Goal: Find specific page/section: Find specific page/section

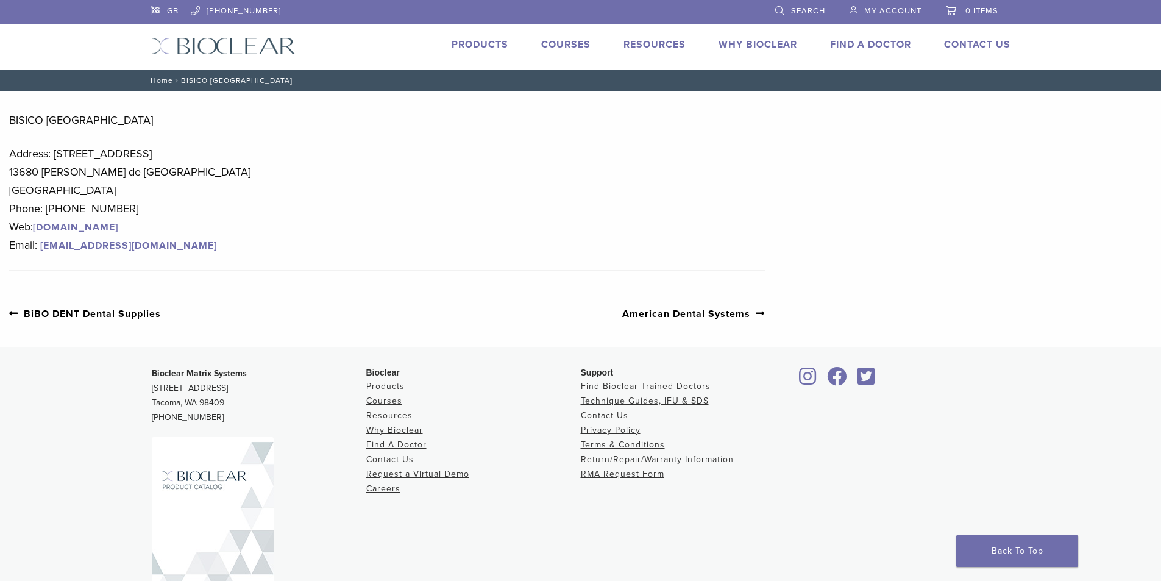
click at [863, 44] on link "Find A Doctor" at bounding box center [870, 44] width 81 height 12
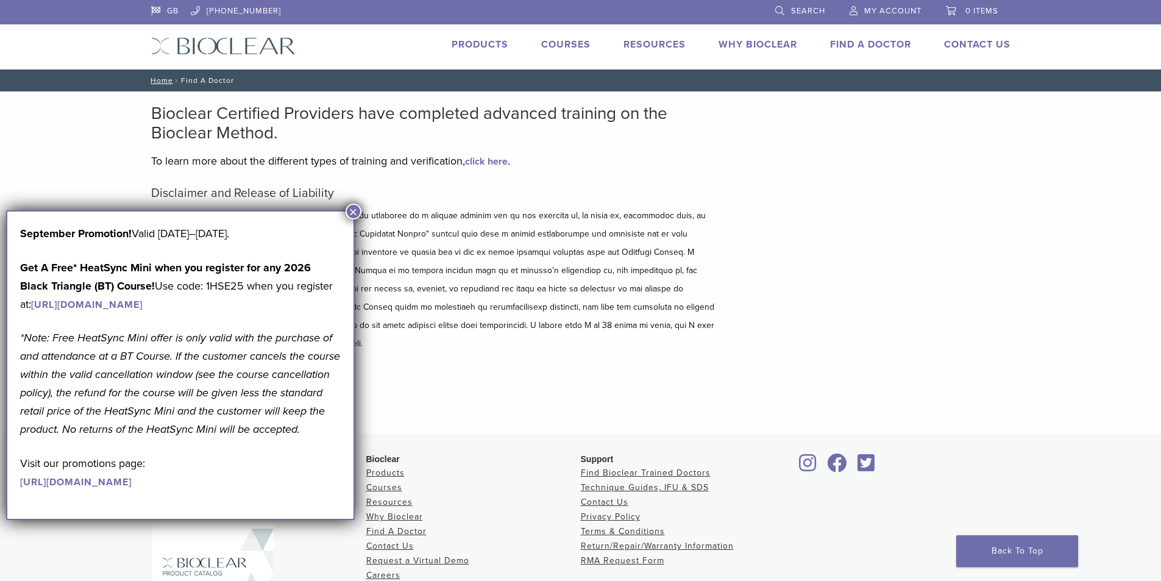
click at [354, 210] on button "×" at bounding box center [354, 212] width 16 height 16
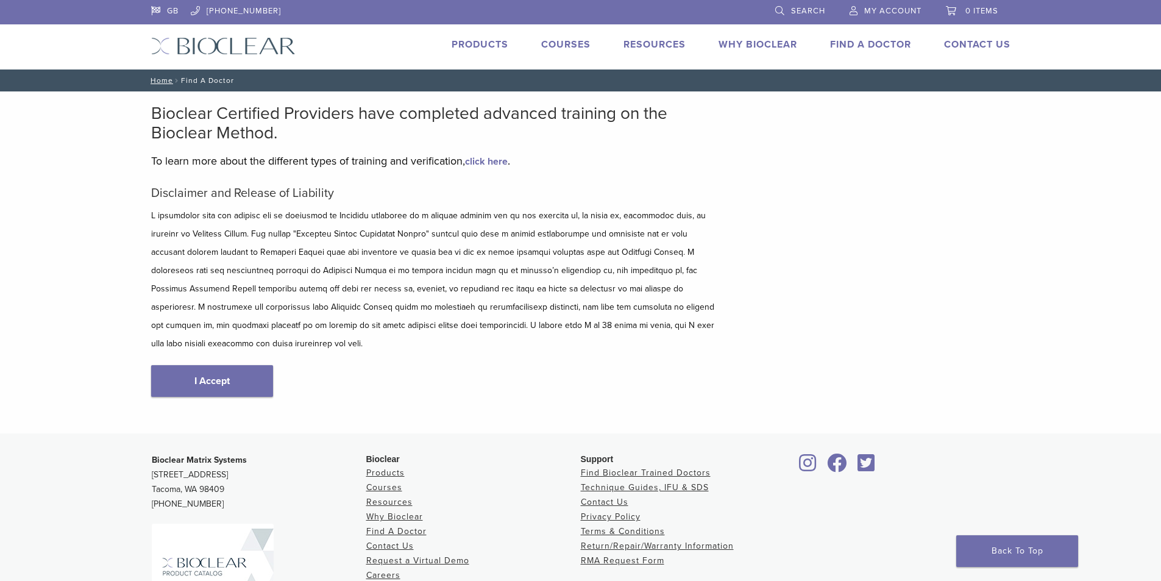
click at [204, 368] on link "I Accept" at bounding box center [212, 381] width 122 height 32
